Goal: Navigation & Orientation: Understand site structure

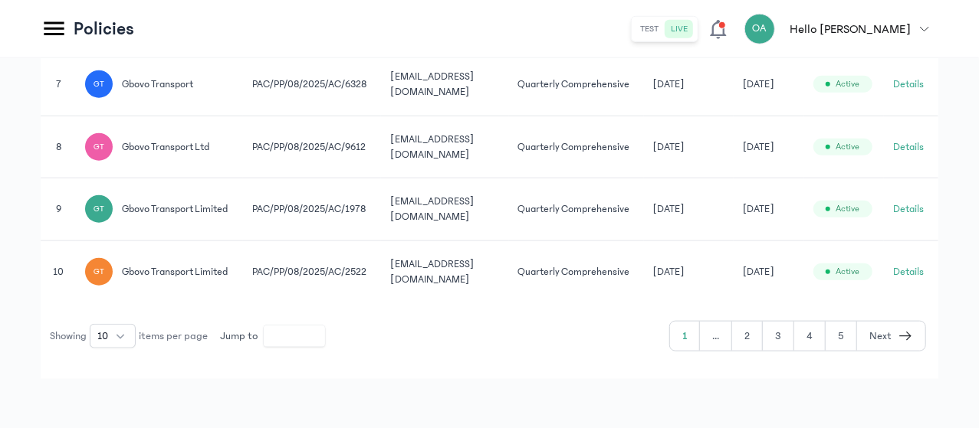
scroll to position [839, 0]
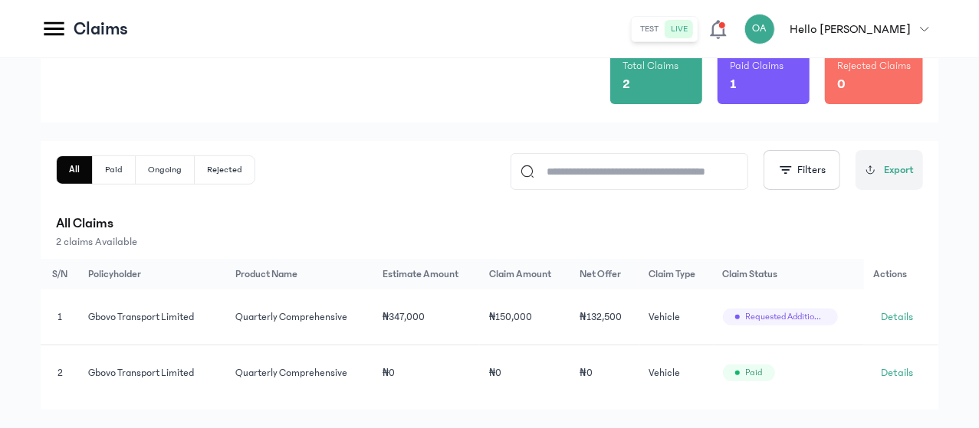
scroll to position [174, 0]
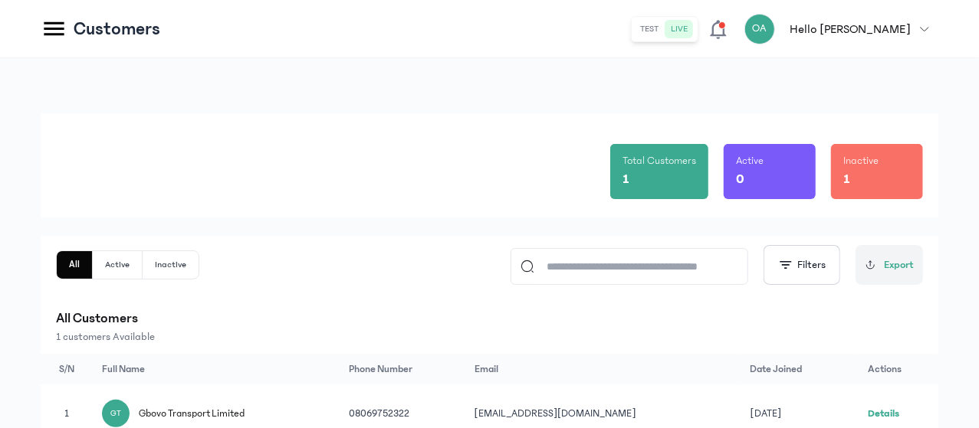
scroll to position [212, 0]
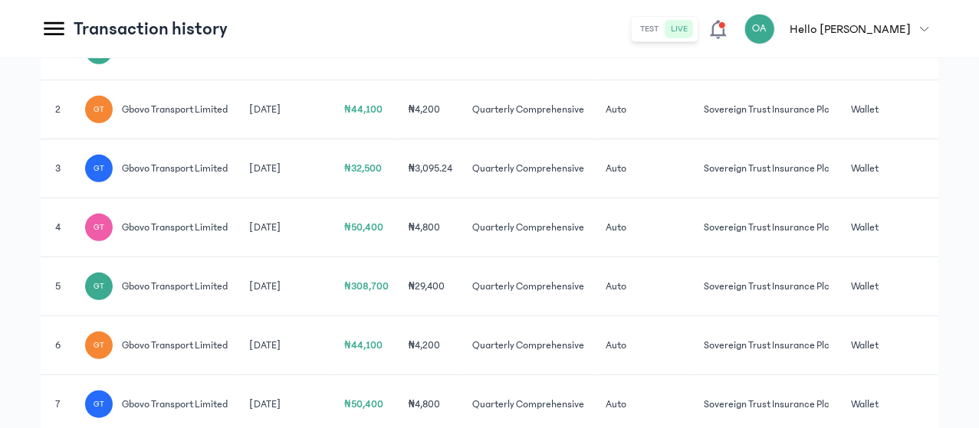
scroll to position [350, 0]
